Goal: Transaction & Acquisition: Purchase product/service

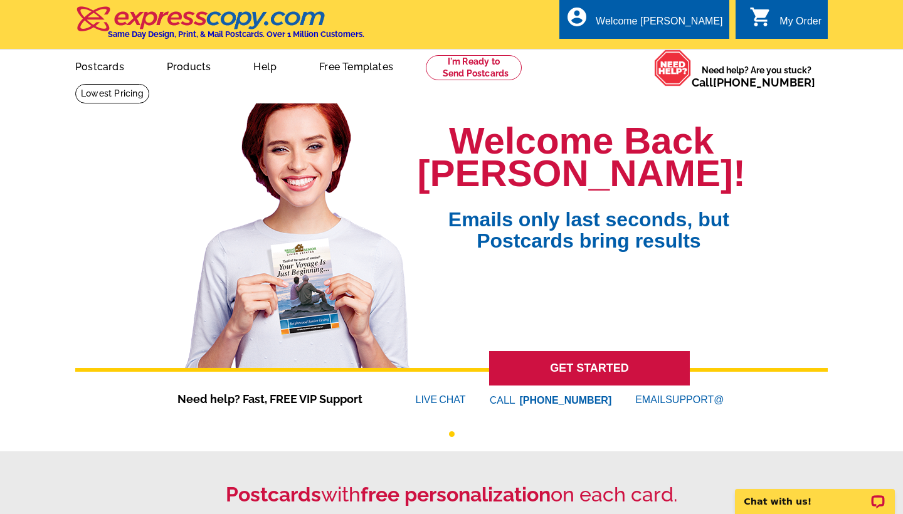
click at [791, 16] on div "My Order" at bounding box center [801, 25] width 42 height 18
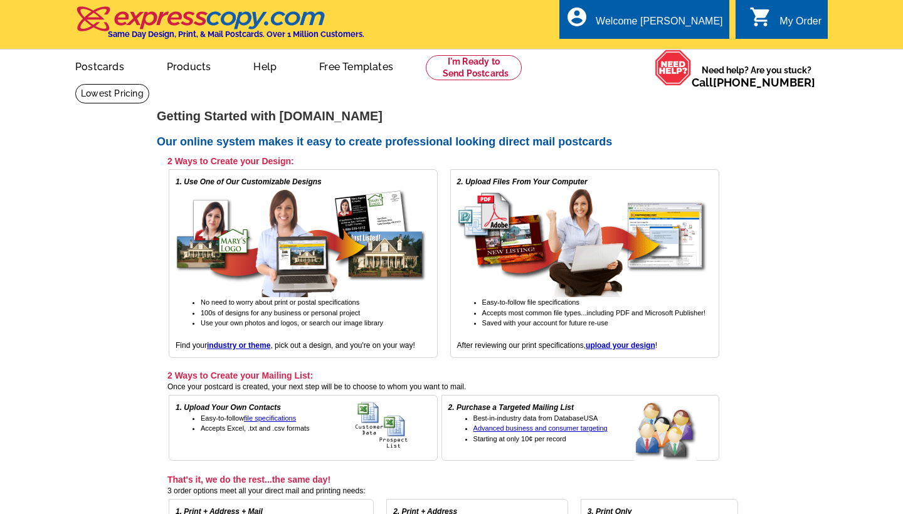
click at [815, 202] on main "expresscopy.com > Getting Started Getting Started with expresscopy.com Our onli…" at bounding box center [451, 394] width 903 height 622
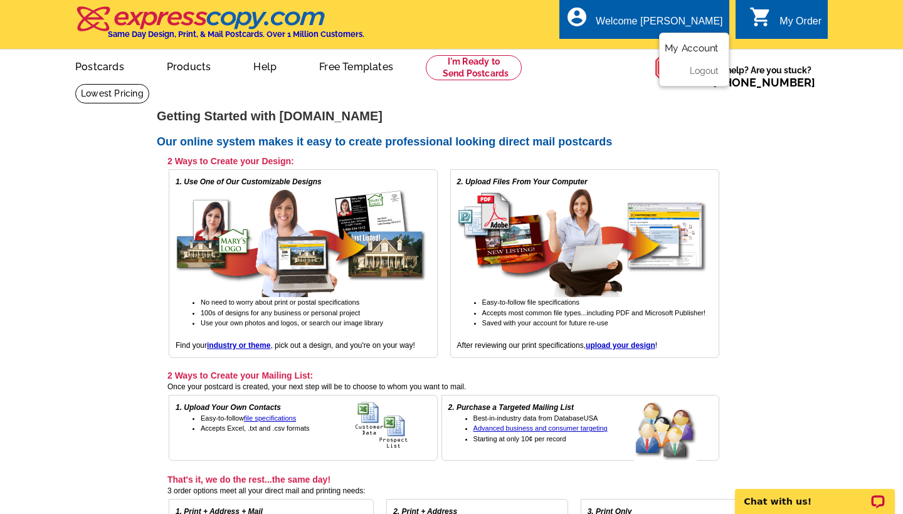
click at [695, 50] on link "My Account" at bounding box center [692, 48] width 54 height 11
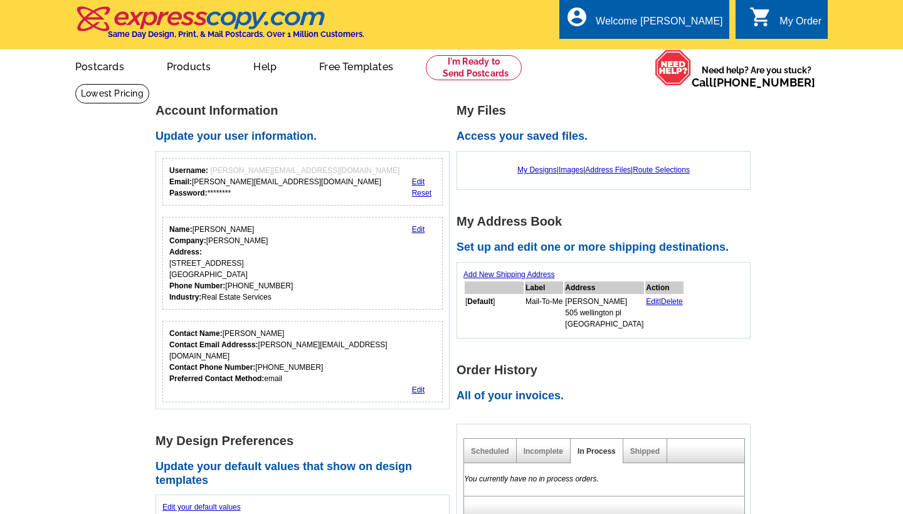
click at [850, 267] on main "Account Information Update your user information. Username: alexandra@loringwoo…" at bounding box center [451, 499] width 903 height 832
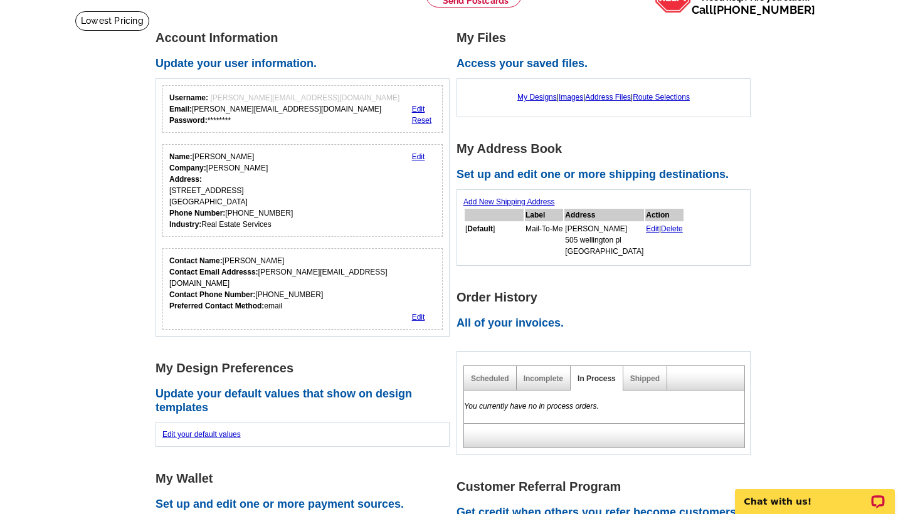
scroll to position [75, 0]
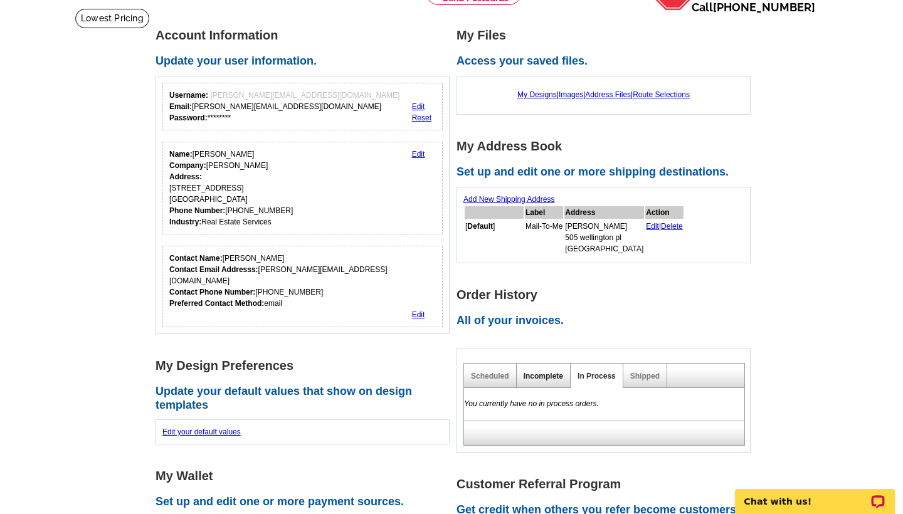
click at [551, 372] on link "Incomplete" at bounding box center [544, 376] width 40 height 9
click at [648, 372] on link "Shipped" at bounding box center [644, 376] width 29 height 9
click at [855, 310] on main "Account Information Update your user information. Username: alexandra@loringwoo…" at bounding box center [451, 424] width 903 height 832
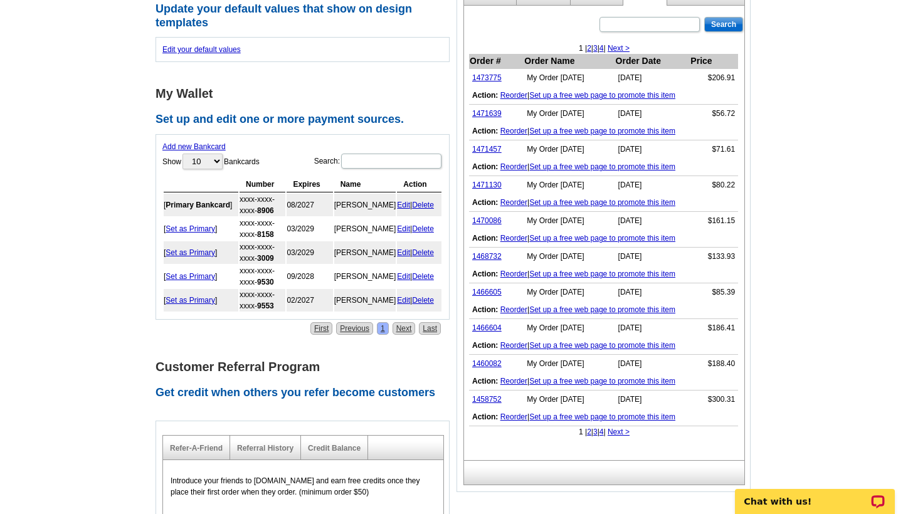
scroll to position [472, 0]
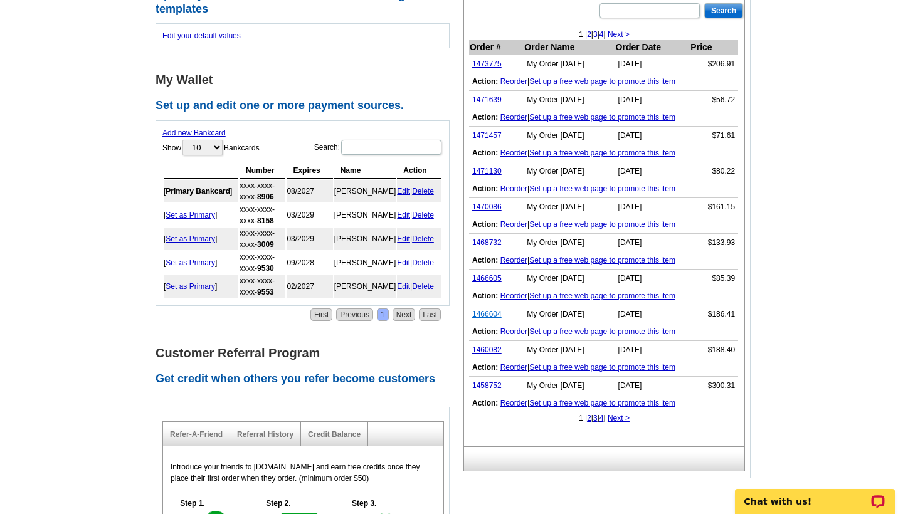
click at [489, 312] on link "1466604" at bounding box center [486, 314] width 29 height 9
click at [494, 275] on link "1466605" at bounding box center [486, 278] width 29 height 9
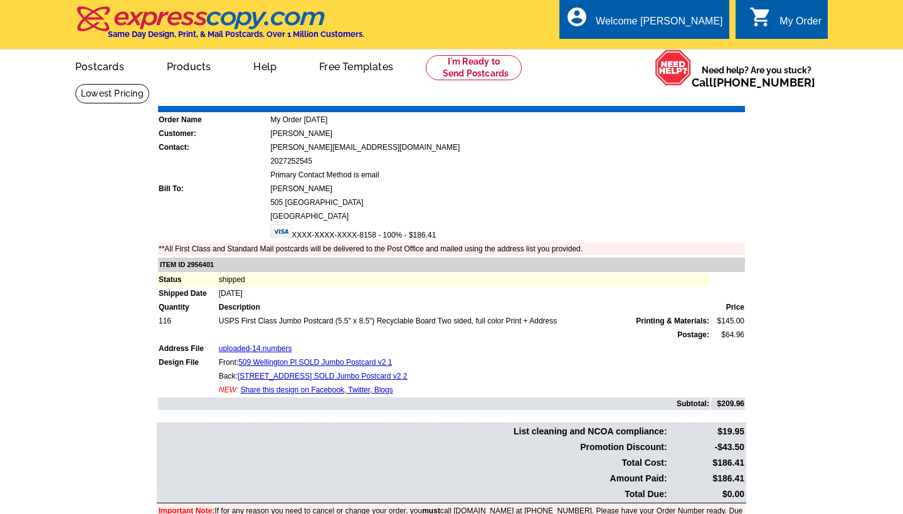
click at [790, 202] on main "Order Number: 1466604 Download Invoice | Print Invoice Order Name My Order 2025…" at bounding box center [451, 320] width 903 height 475
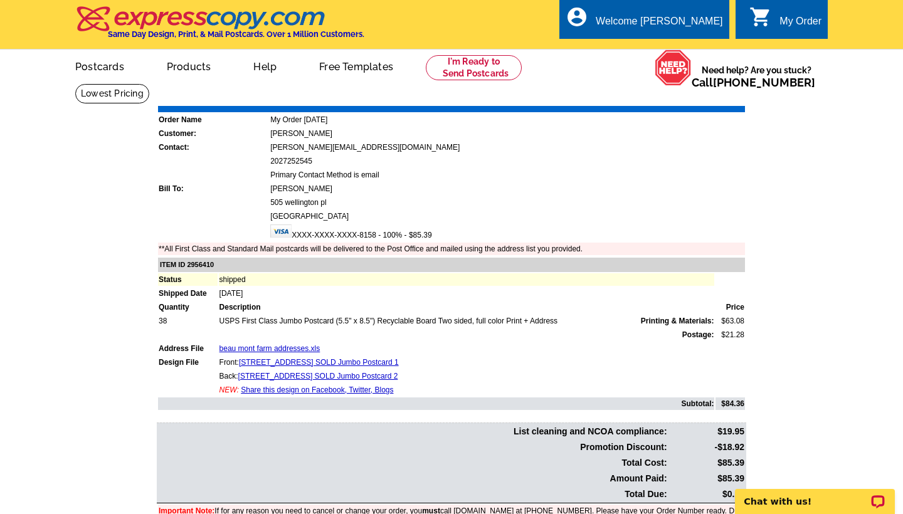
click at [811, 201] on main "Order Number: 1466605 Download Invoice | Print Invoice Order Name My Order [DAT…" at bounding box center [451, 320] width 903 height 475
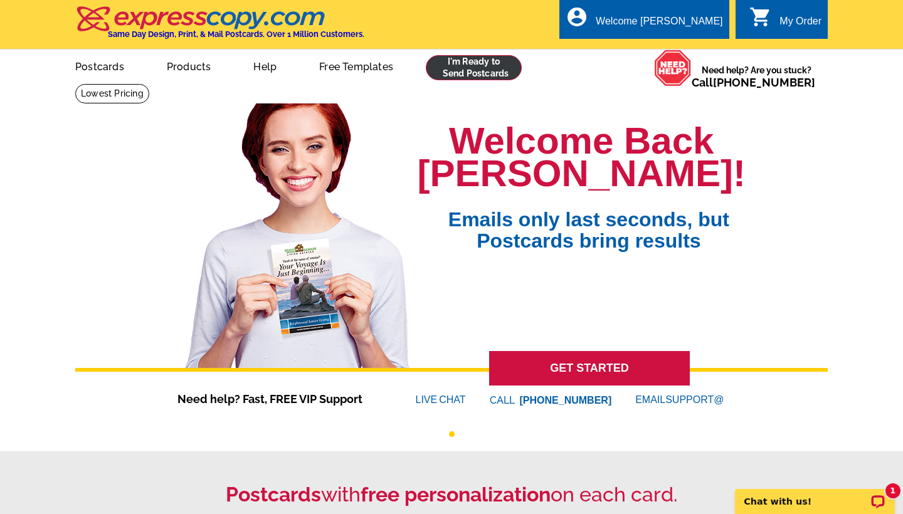
click at [482, 68] on link at bounding box center [474, 67] width 96 height 25
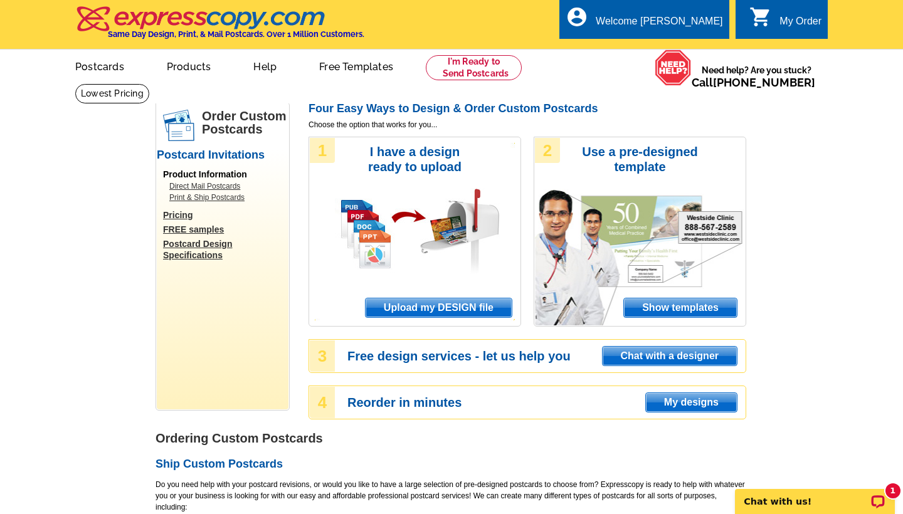
click at [447, 304] on span "Upload my DESIGN file" at bounding box center [439, 308] width 146 height 19
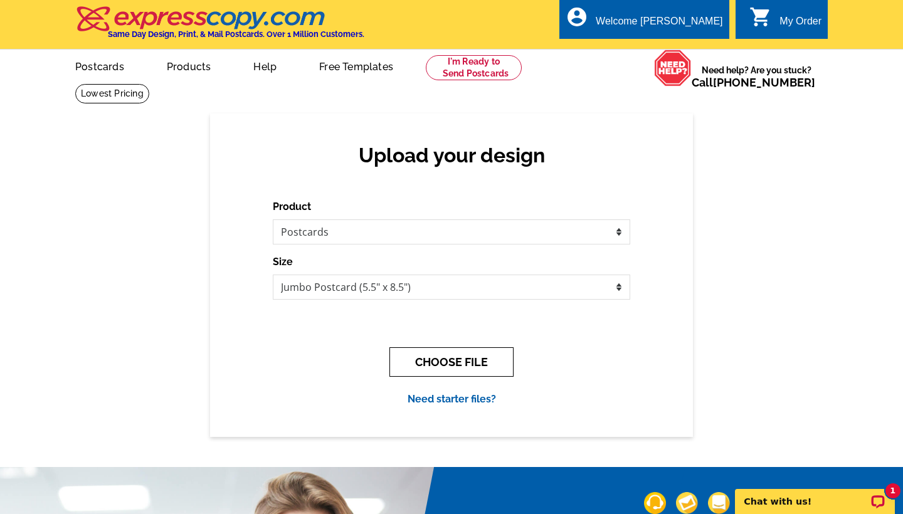
click at [482, 354] on button "CHOOSE FILE" at bounding box center [451, 361] width 124 height 29
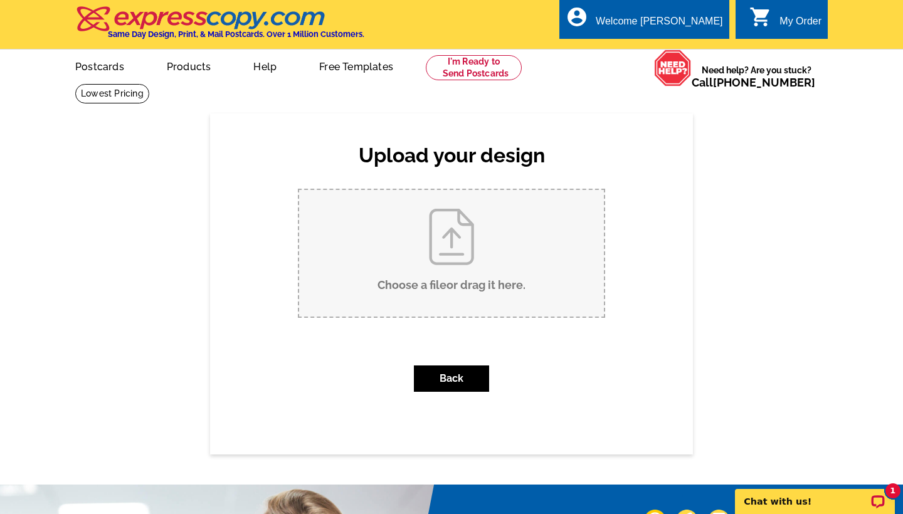
click at [435, 264] on input "Choose a file or drag it here ." at bounding box center [451, 253] width 305 height 127
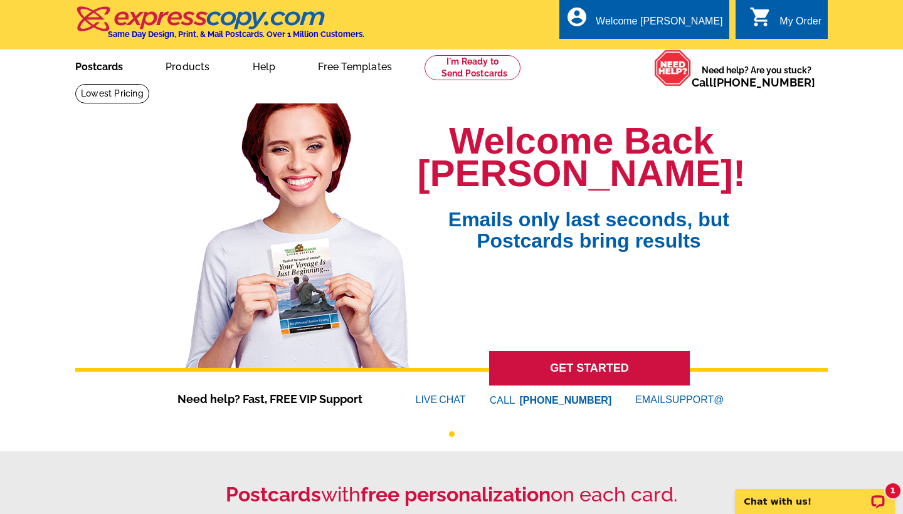
click at [107, 71] on link "Postcards" at bounding box center [99, 65] width 88 height 29
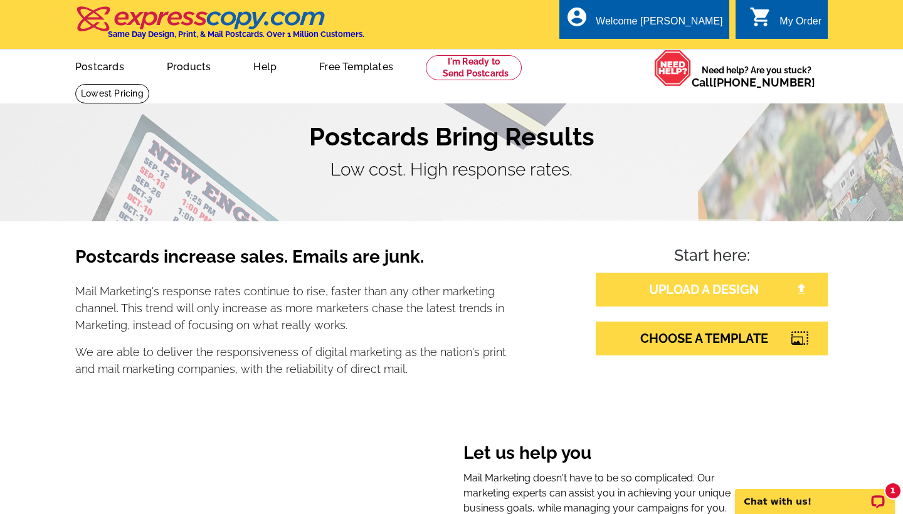
click at [714, 286] on link "UPLOAD A DESIGN" at bounding box center [712, 290] width 232 height 34
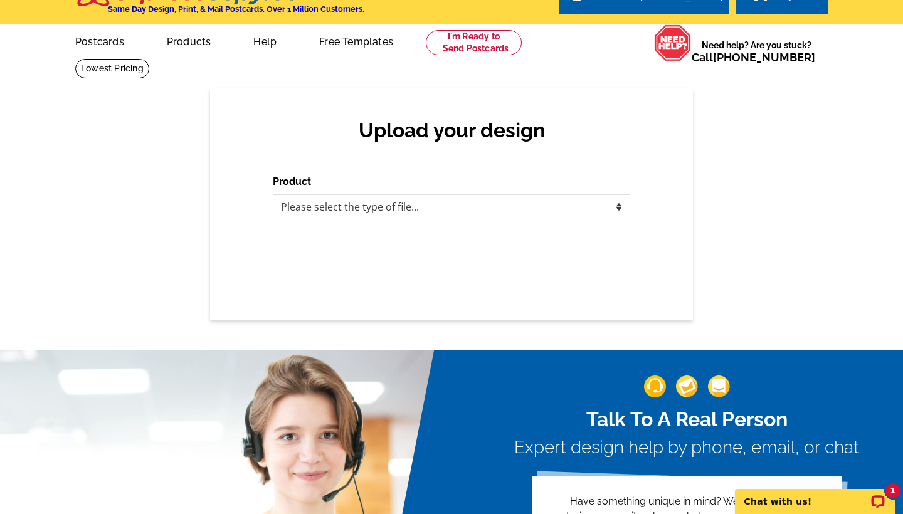
scroll to position [50, 0]
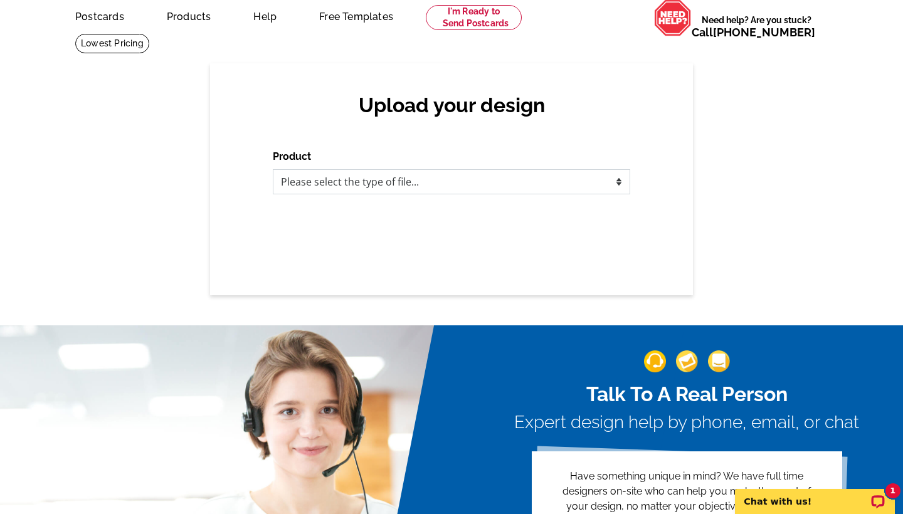
select select "1"
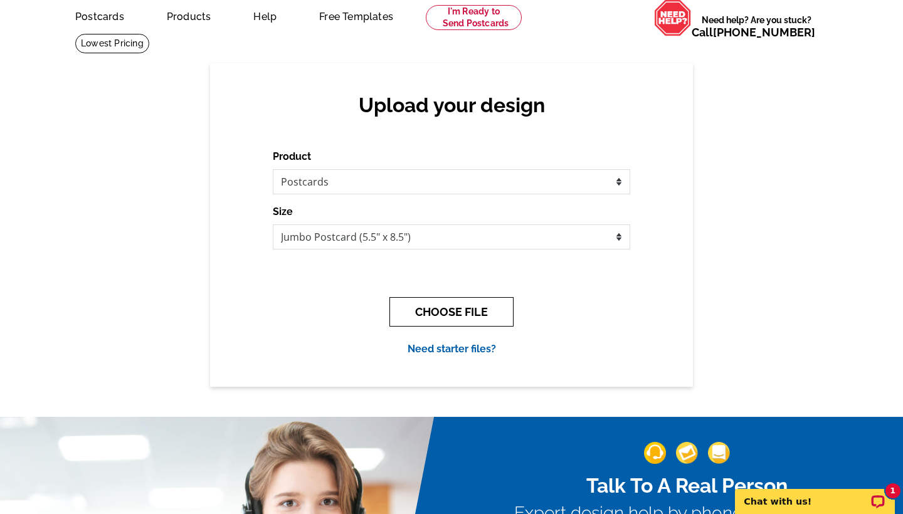
click at [474, 304] on button "CHOOSE FILE" at bounding box center [451, 311] width 124 height 29
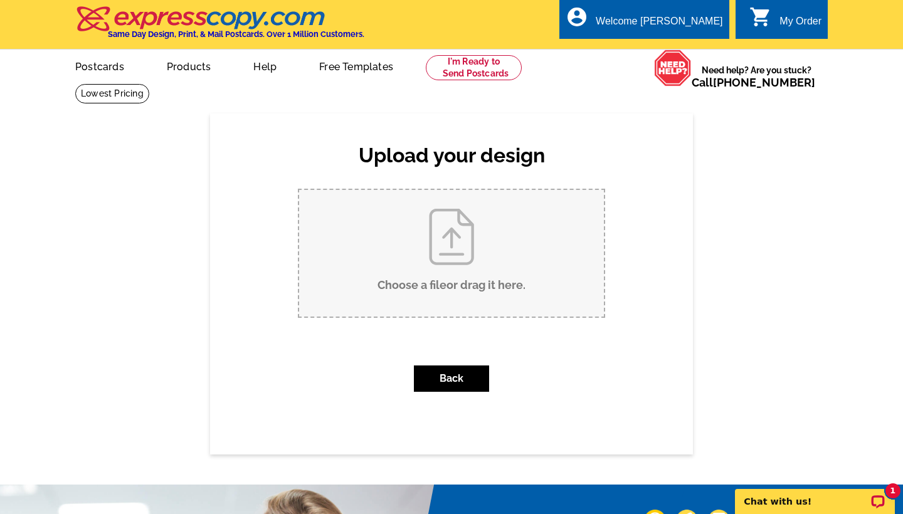
click at [471, 252] on input "Choose a file or drag it here ." at bounding box center [451, 253] width 305 height 127
type input "C:\fakepath\Sell Your Home Jumbo Postcard-2.pdf"
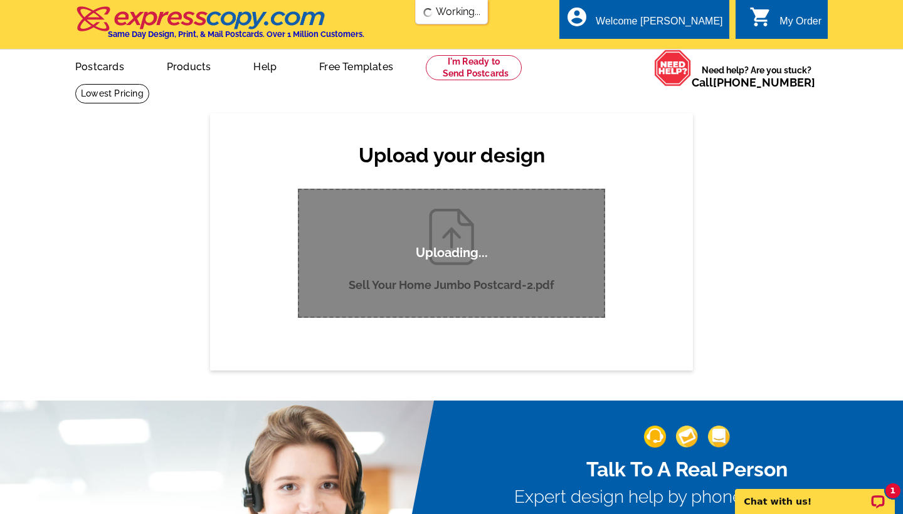
click at [798, 279] on div "Upload your design Product Please select the type of file... Postcards Business…" at bounding box center [451, 242] width 903 height 257
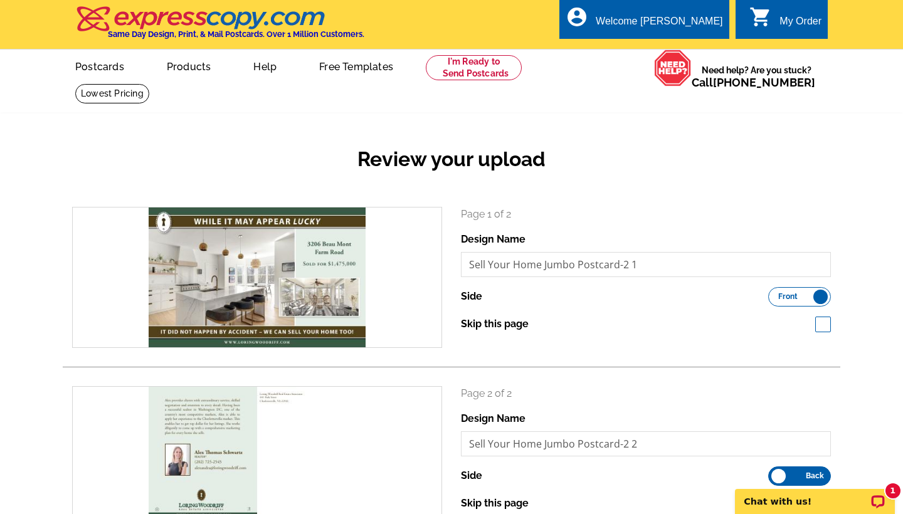
click at [884, 176] on div "Review your upload search Page 1 of 2 Design Name Sell Your Home Jumbo Postcard…" at bounding box center [451, 363] width 903 height 499
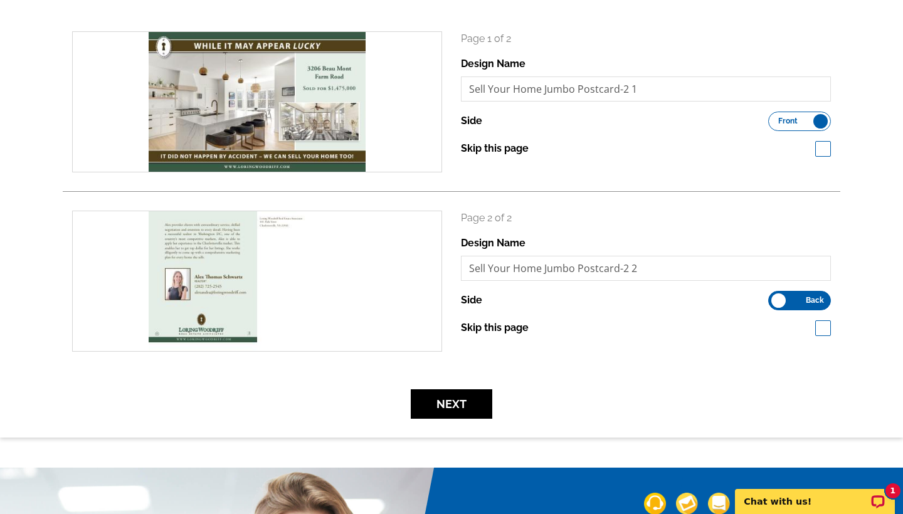
scroll to position [201, 0]
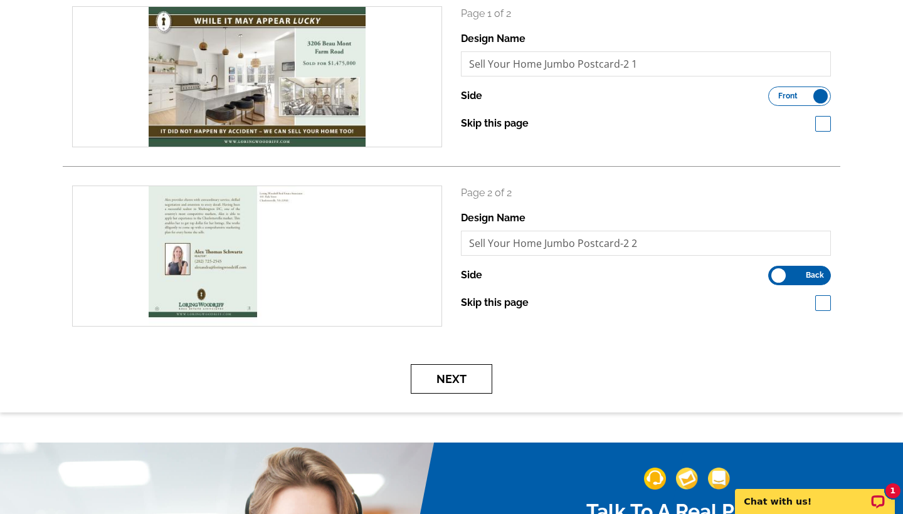
click at [458, 376] on button "Next" at bounding box center [452, 378] width 82 height 29
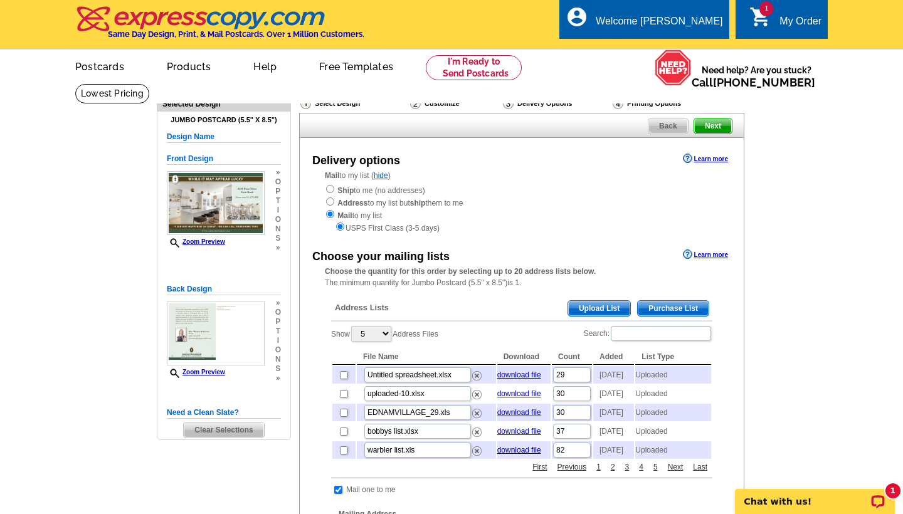
click at [800, 297] on main "Need Help? call [PHONE_NUMBER], chat with support, or have our designers make s…" at bounding box center [451, 492] width 903 height 819
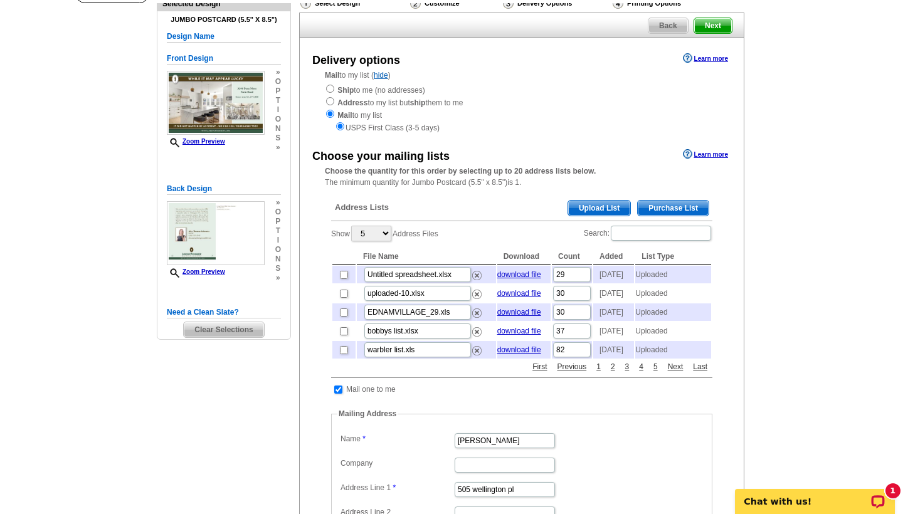
scroll to position [125, 0]
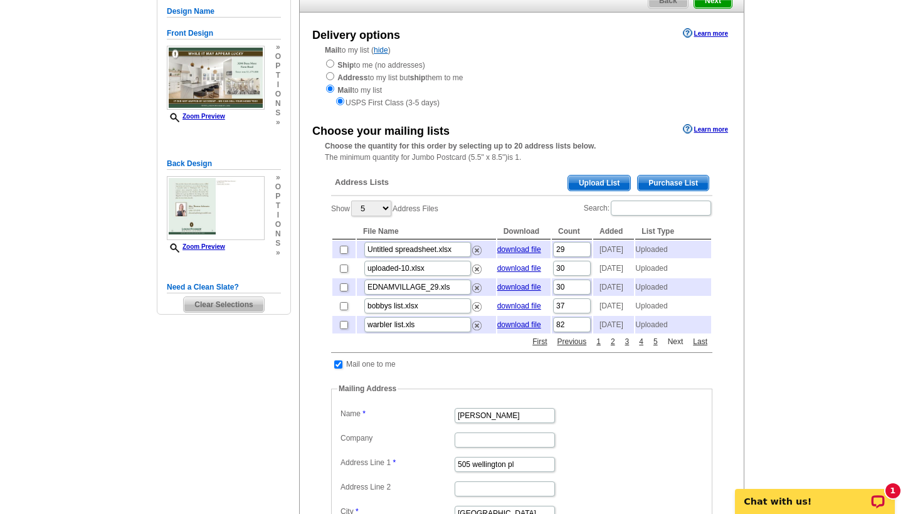
click at [674, 347] on link "Next" at bounding box center [676, 341] width 22 height 11
click at [808, 280] on main "Need Help? call [PHONE_NUMBER], chat with support, or have our designers make s…" at bounding box center [451, 367] width 903 height 819
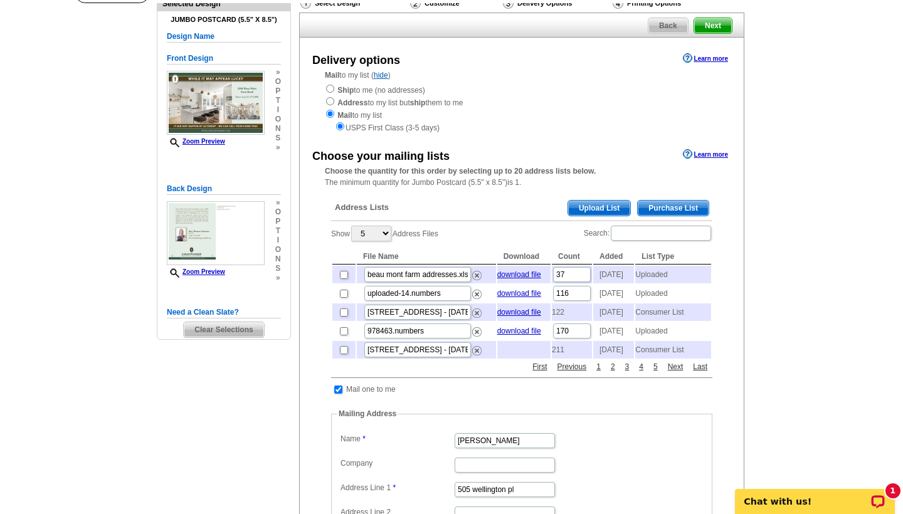
click at [344, 272] on input "checkbox" at bounding box center [344, 275] width 8 height 8
checkbox input "true"
click at [777, 272] on main "Need Help? call [PHONE_NUMBER], chat with support, or have our designers make s…" at bounding box center [451, 392] width 903 height 819
click at [577, 373] on link "Previous" at bounding box center [572, 366] width 36 height 11
click at [798, 203] on main "Need Help? call [PHONE_NUMBER], chat with support, or have our designers make s…" at bounding box center [451, 432] width 903 height 899
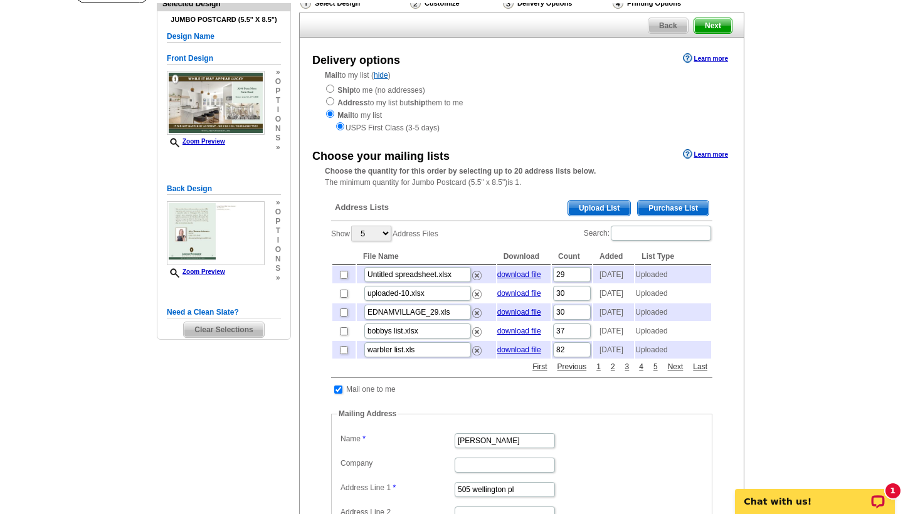
scroll to position [125, 0]
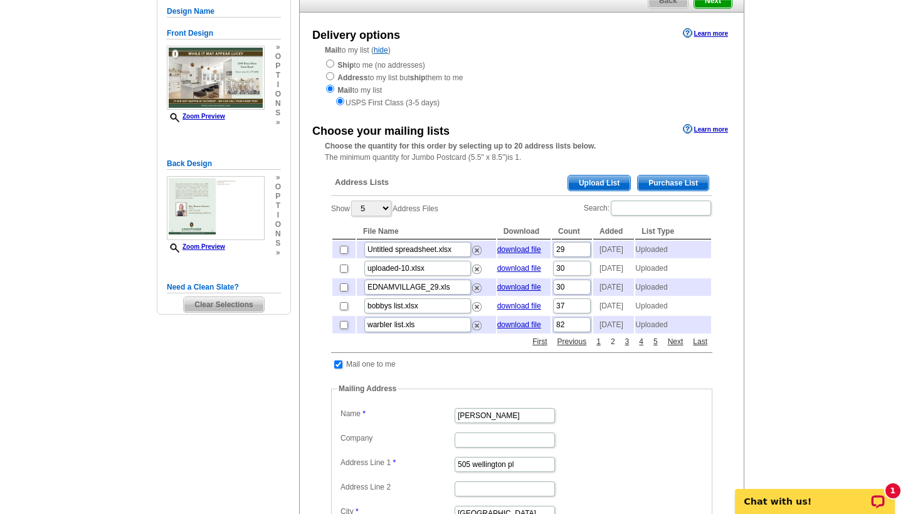
click at [611, 347] on link "2" at bounding box center [613, 341] width 11 height 11
click at [773, 260] on main "Need Help? call [PHONE_NUMBER], chat with support, or have our designers make s…" at bounding box center [451, 407] width 903 height 899
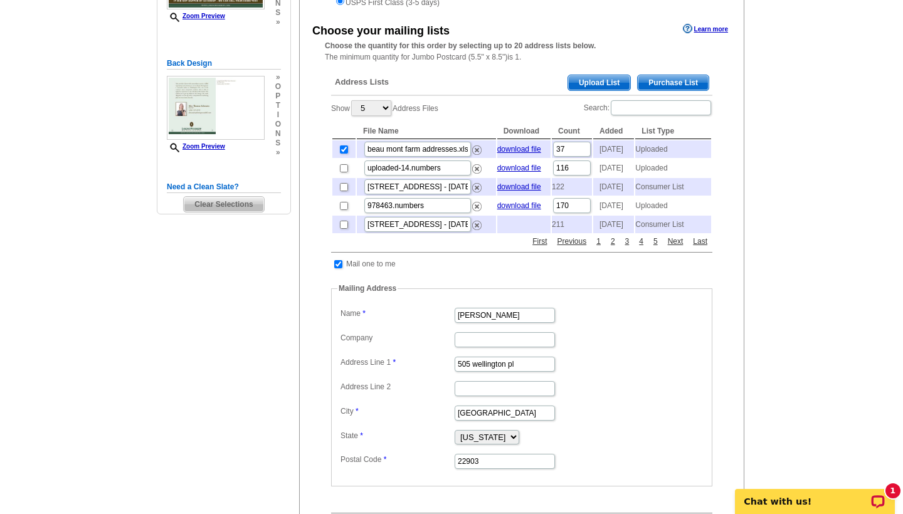
scroll to position [251, 0]
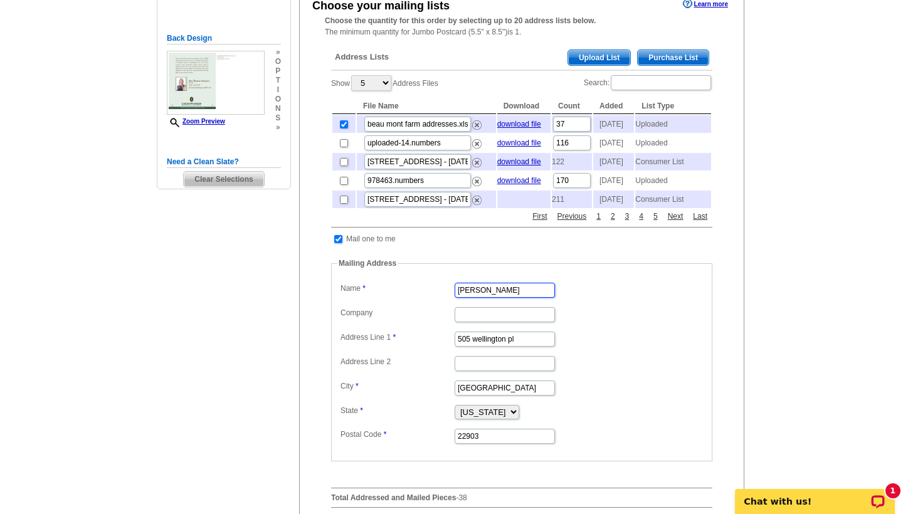
drag, startPoint x: 531, startPoint y: 314, endPoint x: 398, endPoint y: 306, distance: 133.8
type input "Alex Schwartz"
click at [819, 306] on main "Need Help? call [PHONE_NUMBER], chat with support, or have our designers make s…" at bounding box center [451, 282] width 903 height 899
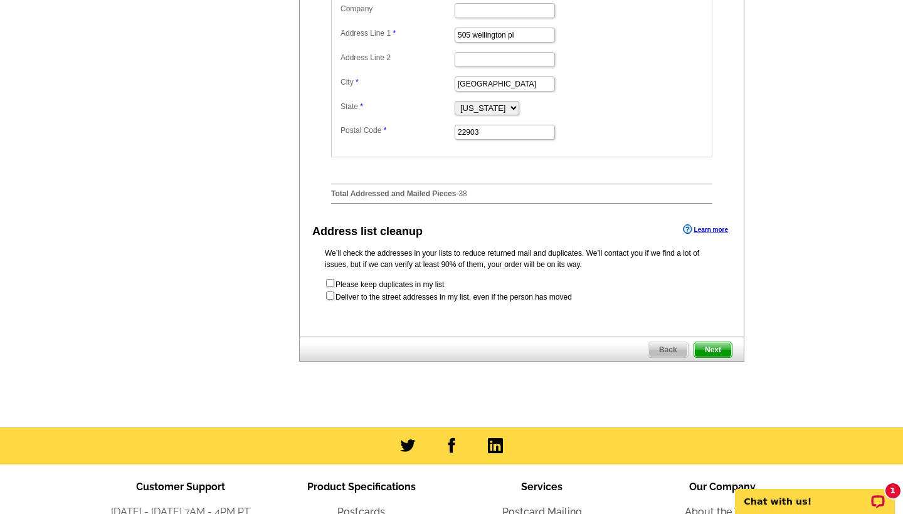
scroll to position [564, 0]
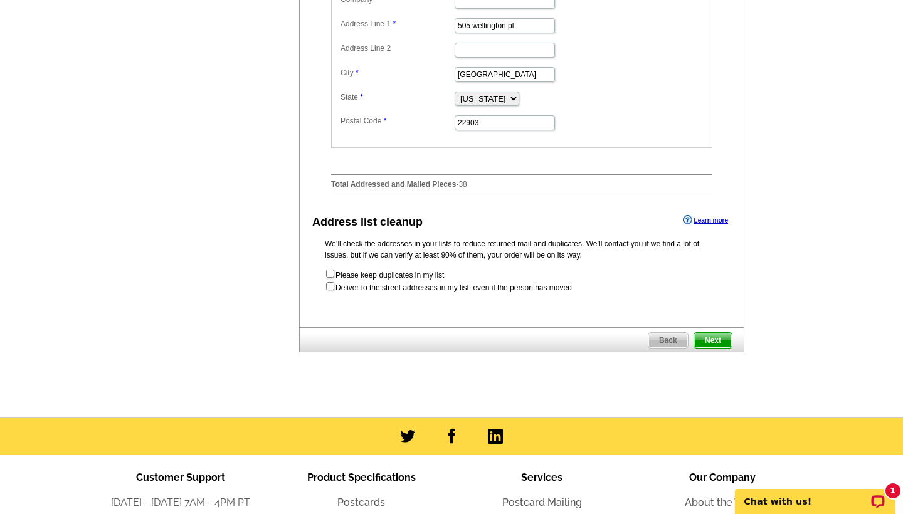
click at [330, 278] on input "checkbox" at bounding box center [330, 274] width 8 height 8
checkbox input "true"
click at [330, 290] on input "checkbox" at bounding box center [330, 286] width 8 height 8
checkbox input "true"
radio input "true"
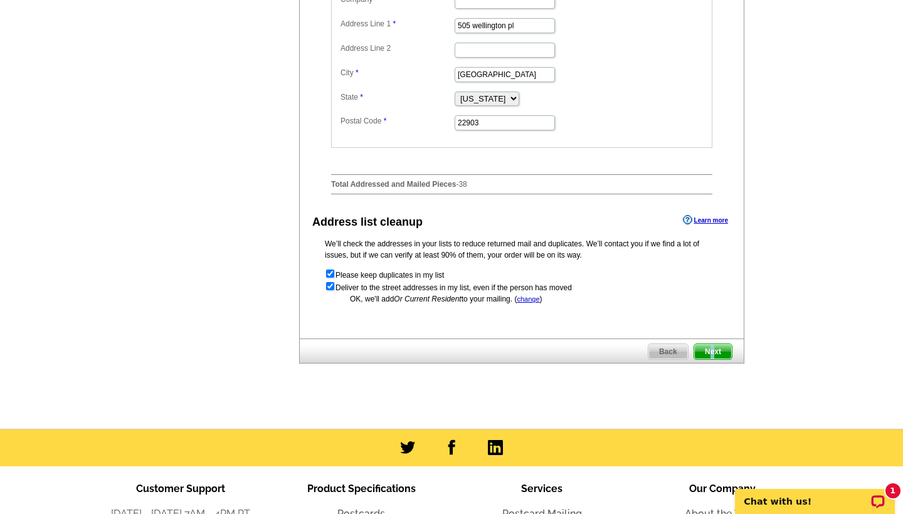
click at [712, 359] on span "Next" at bounding box center [713, 351] width 38 height 15
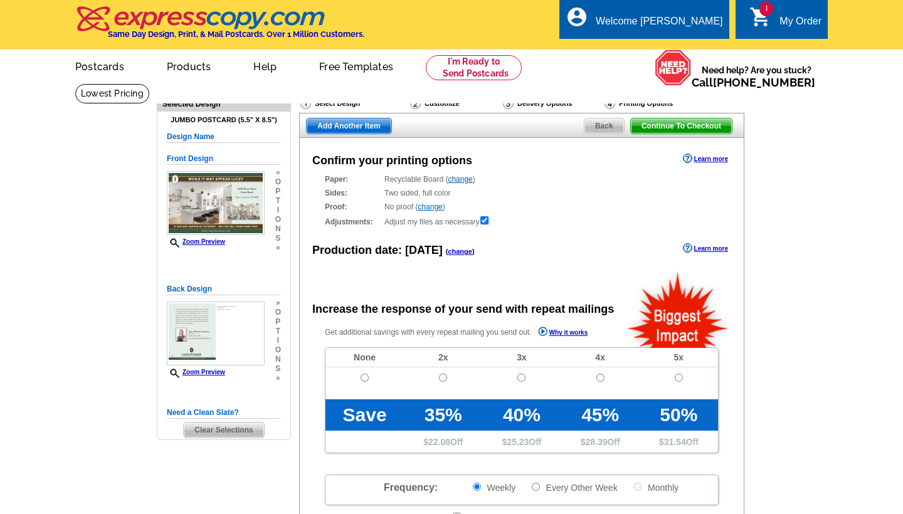
radio input "false"
click at [804, 155] on main "Need Help? call [PHONE_NUMBER], chat with support, or have our designers make s…" at bounding box center [451, 424] width 903 height 682
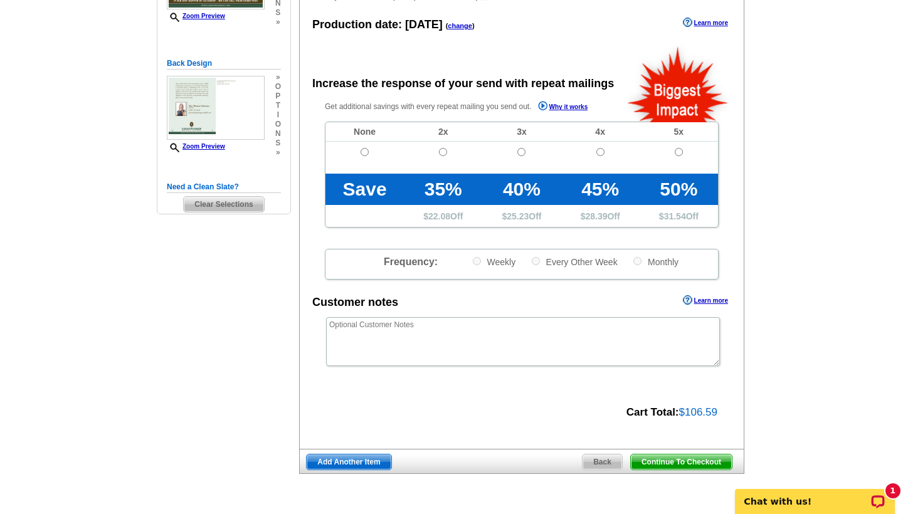
scroll to position [201, 0]
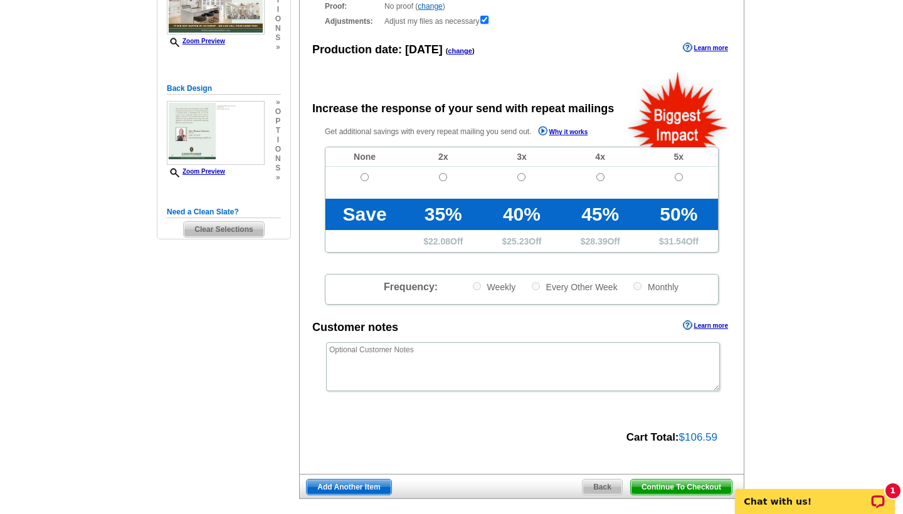
click at [670, 480] on span "Continue To Checkout" at bounding box center [681, 487] width 101 height 15
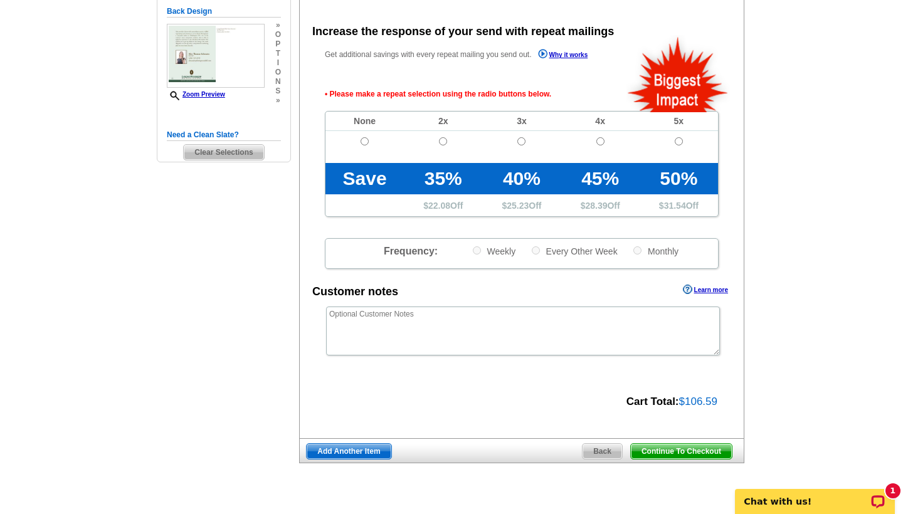
scroll to position [278, 0]
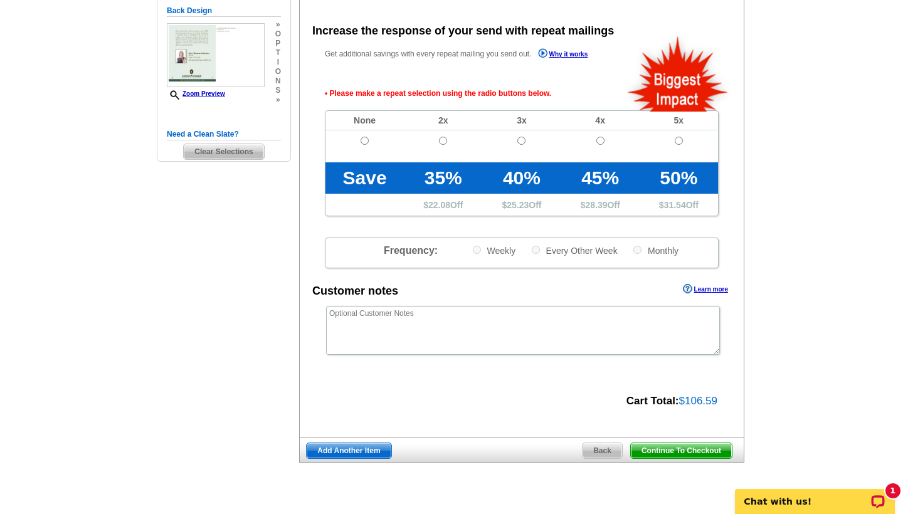
click at [687, 452] on span "Continue To Checkout" at bounding box center [681, 450] width 101 height 15
click at [359, 137] on td at bounding box center [364, 146] width 78 height 32
click at [368, 134] on td at bounding box center [364, 146] width 78 height 32
click at [368, 144] on td at bounding box center [364, 146] width 78 height 32
click at [368, 142] on input "radio" at bounding box center [365, 141] width 8 height 8
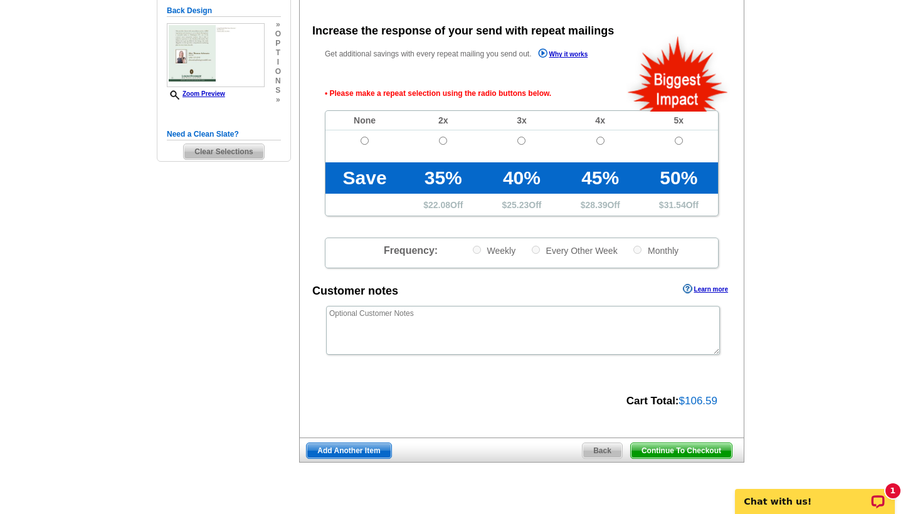
radio input "true"
click at [839, 230] on main "Need Help? call [PHONE_NUMBER], chat with support, or have our designers make s…" at bounding box center [451, 166] width 903 height 723
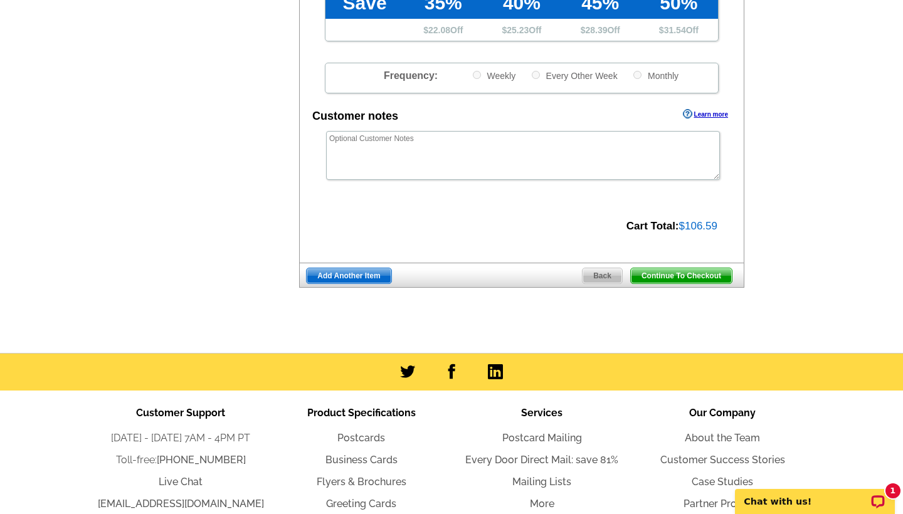
scroll to position [479, 0]
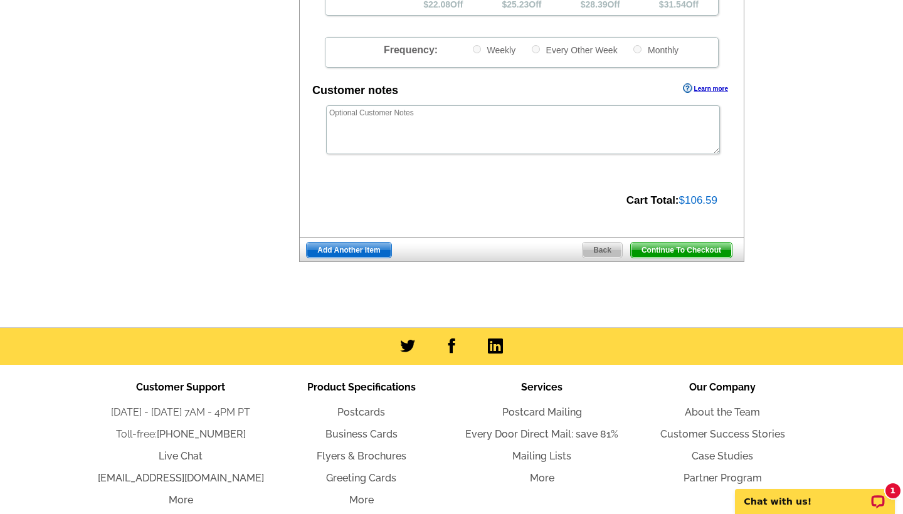
click at [711, 249] on span "Continue To Checkout" at bounding box center [681, 250] width 101 height 15
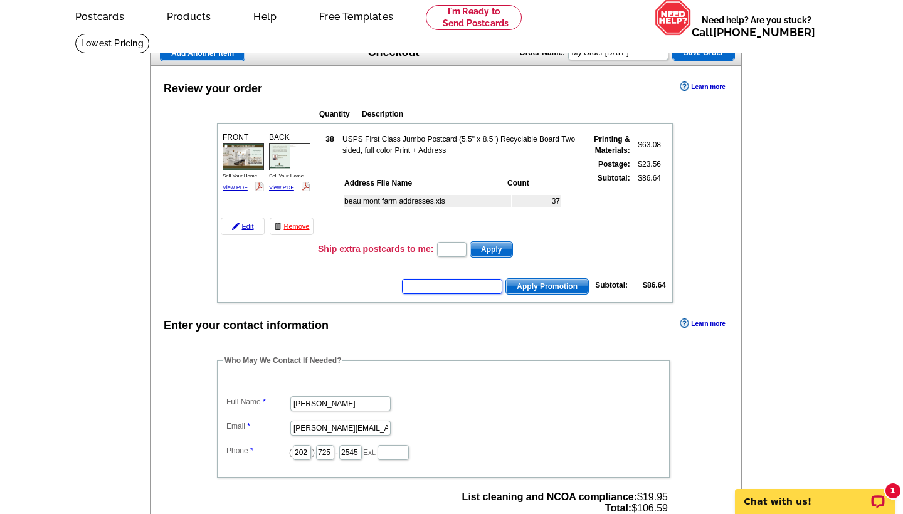
click at [446, 287] on input "text" at bounding box center [452, 286] width 100 height 15
type input "E3025"
click at [559, 280] on span "Apply Promotion" at bounding box center [547, 286] width 82 height 15
click at [872, 309] on main "Add Another Item Checkout Order Name: My Order 2025-09-16 Save Order Review you…" at bounding box center [451, 487] width 903 height 909
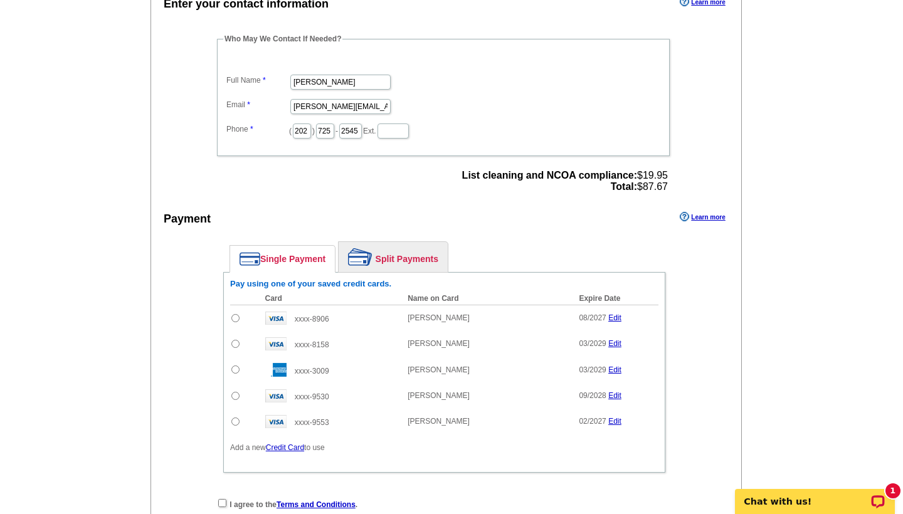
scroll to position [501, 0]
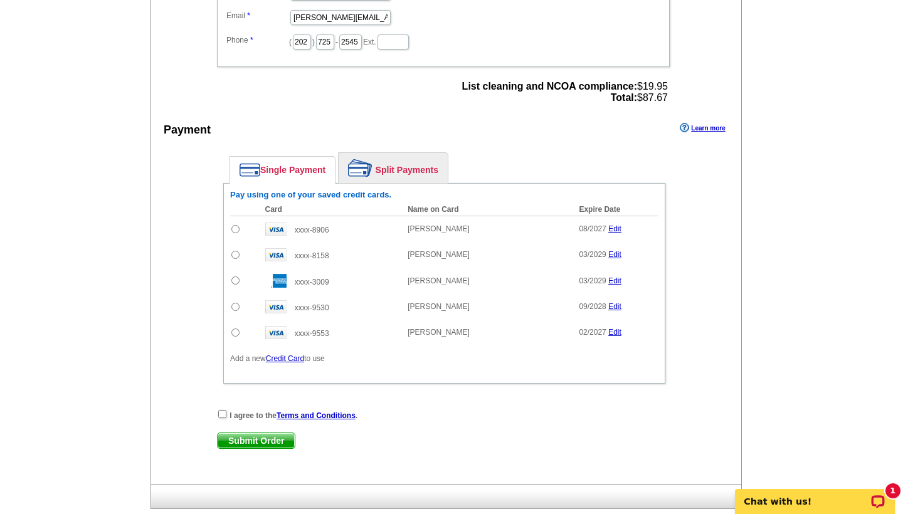
click at [235, 255] on input "radio" at bounding box center [235, 255] width 8 height 8
radio input "true"
click at [823, 334] on main "Add Another Item Checkout Order Name: My Order 2025-09-16 Save Order Review you…" at bounding box center [451, 57] width 903 height 950
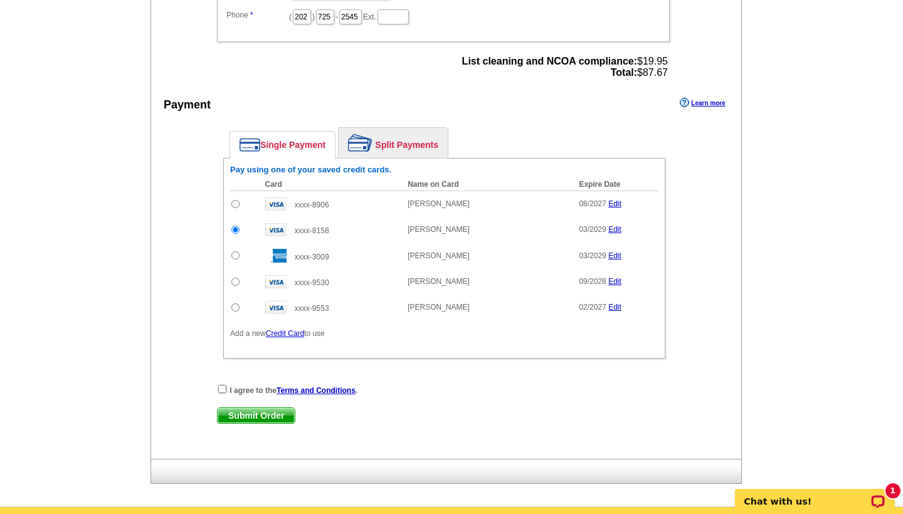
click at [220, 388] on input "checkbox" at bounding box center [222, 389] width 8 height 8
checkbox input "true"
click at [865, 393] on main "Add Another Item Checkout Order Name: My Order 2025-09-16 Save Order Review you…" at bounding box center [451, 32] width 903 height 950
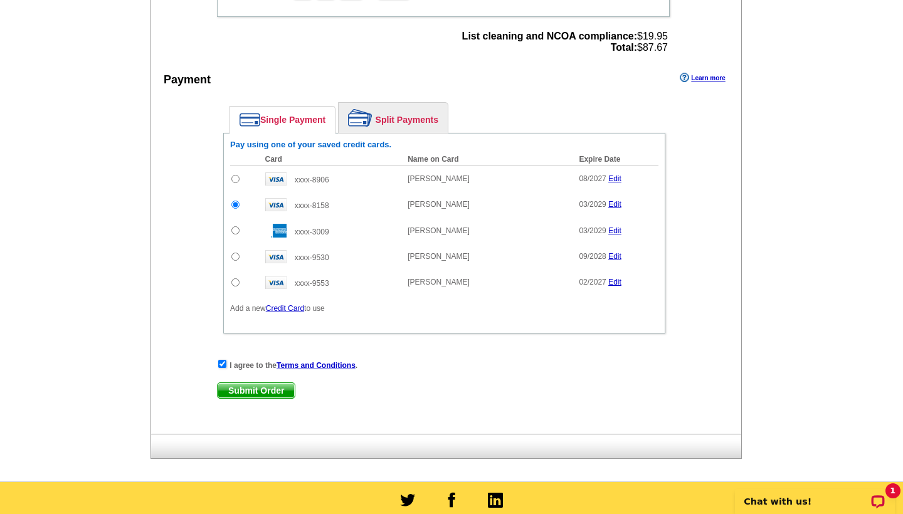
scroll to position [576, 0]
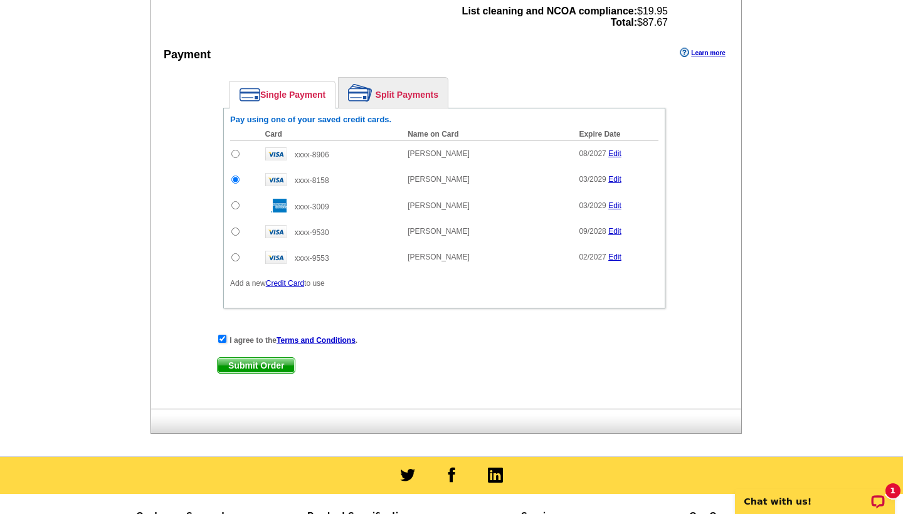
click at [267, 363] on span "Submit Order" at bounding box center [256, 365] width 77 height 15
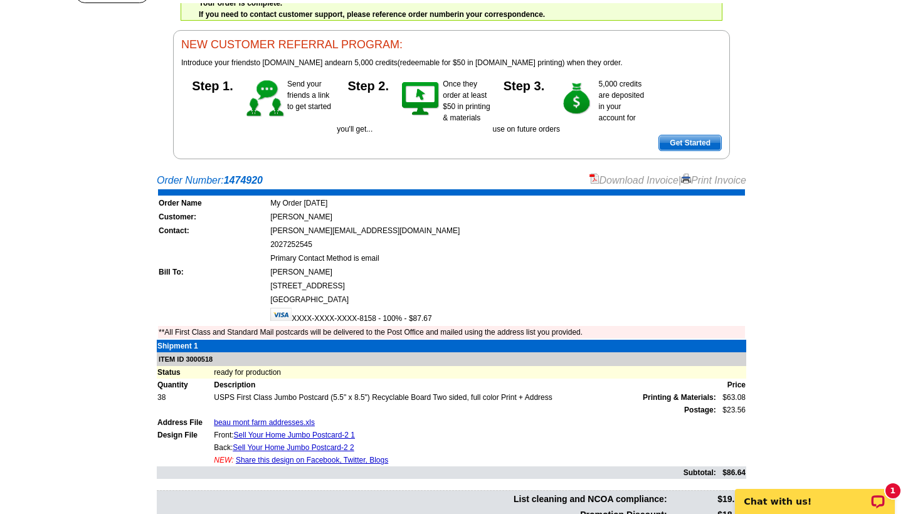
scroll to position [125, 0]
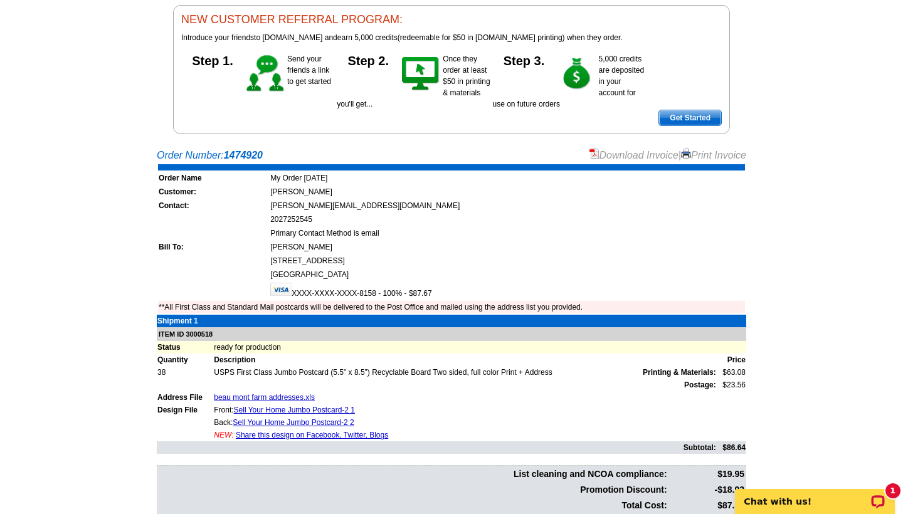
click at [858, 297] on main "Order Number: 1474920 Download Invoice | Print Invoice Order Name My Order [DAT…" at bounding box center [451, 356] width 903 height 429
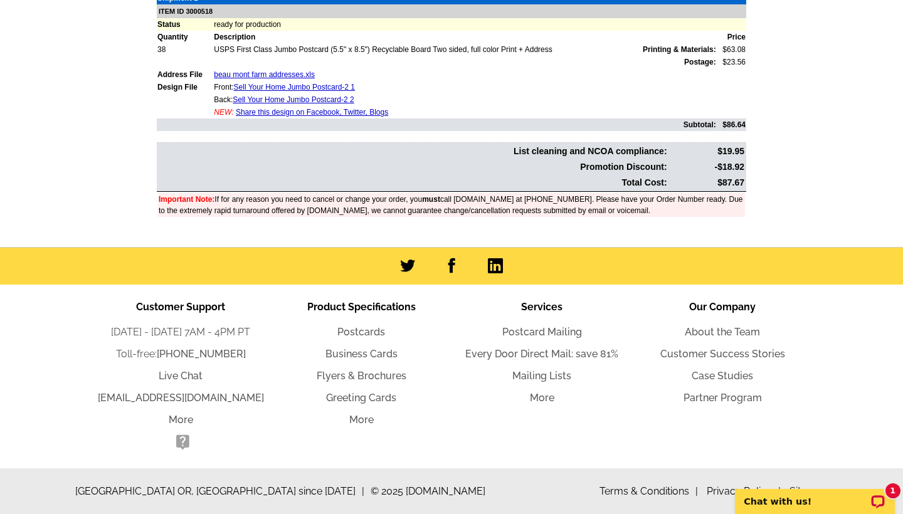
scroll to position [0, 0]
